Goal: Submit feedback/report problem

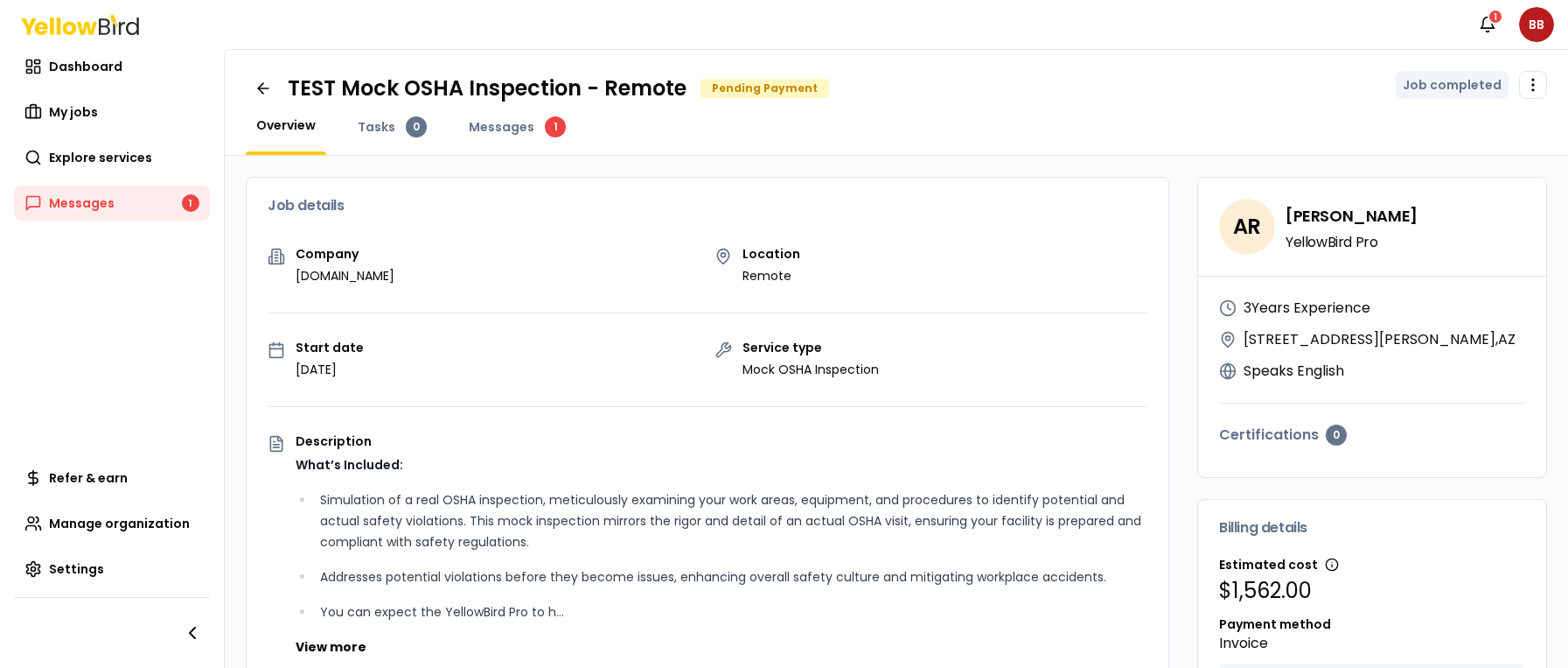
scroll to position [400, 0]
